Goal: Task Accomplishment & Management: Complete application form

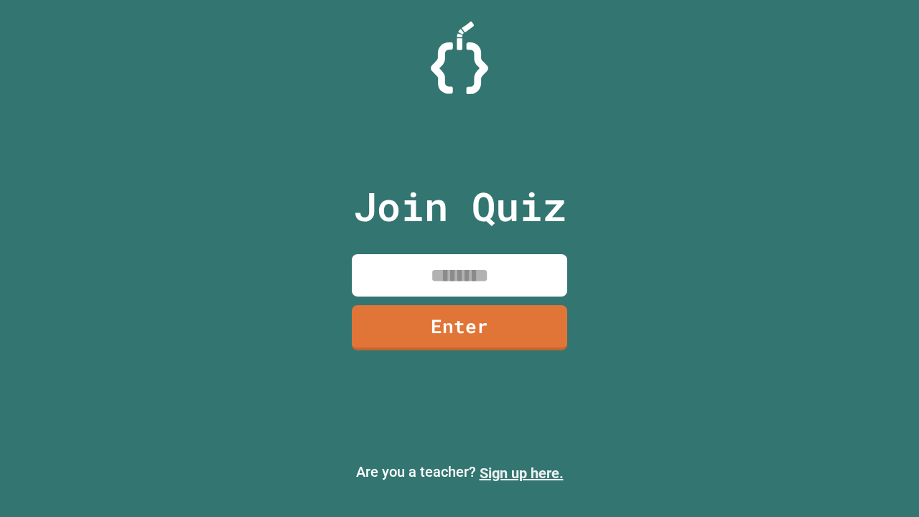
click at [522, 473] on link "Sign up here." at bounding box center [522, 473] width 84 height 17
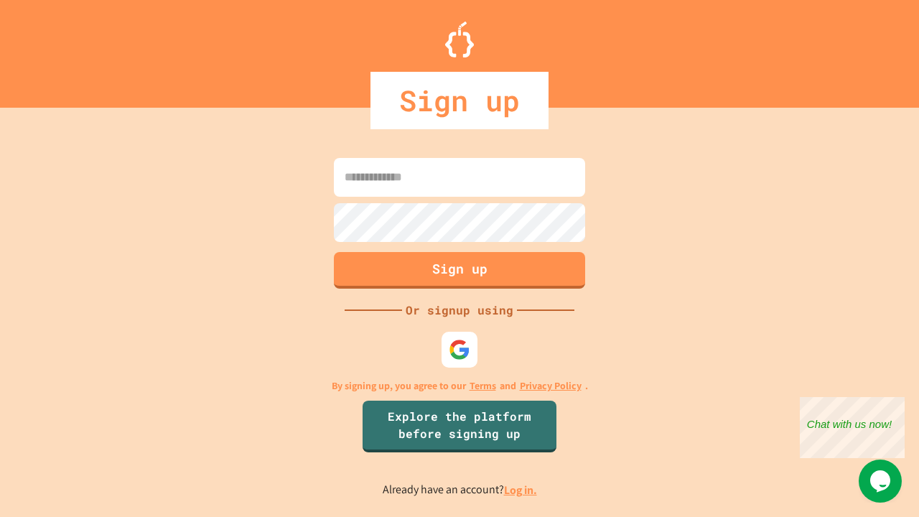
click at [522, 490] on link "Log in." at bounding box center [520, 490] width 33 height 15
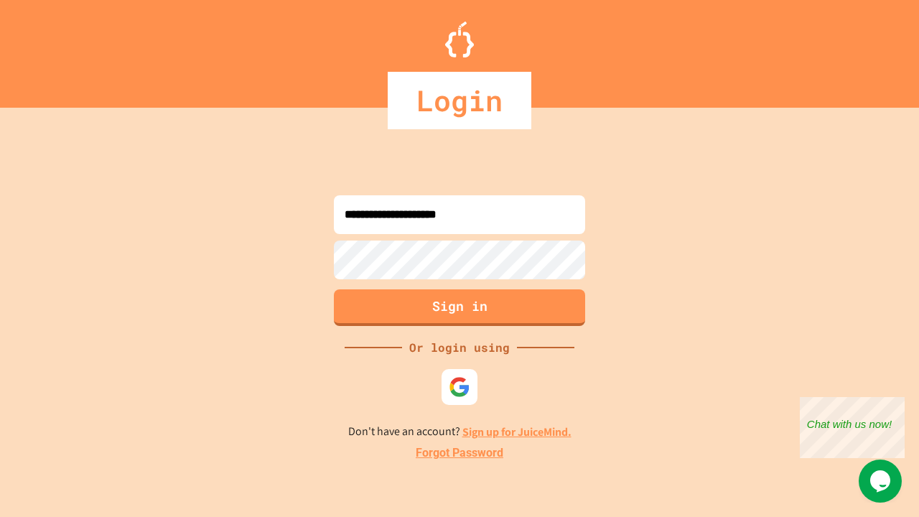
type input "**********"
